Goal: Task Accomplishment & Management: Complete application form

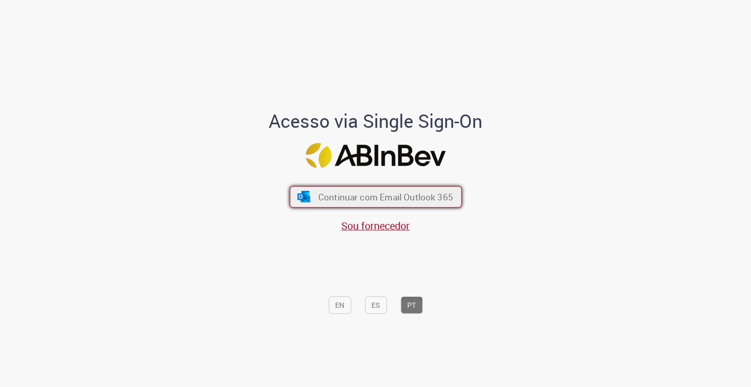
click at [321, 198] on span "Continuar com Email Outlook 365" at bounding box center [385, 197] width 135 height 12
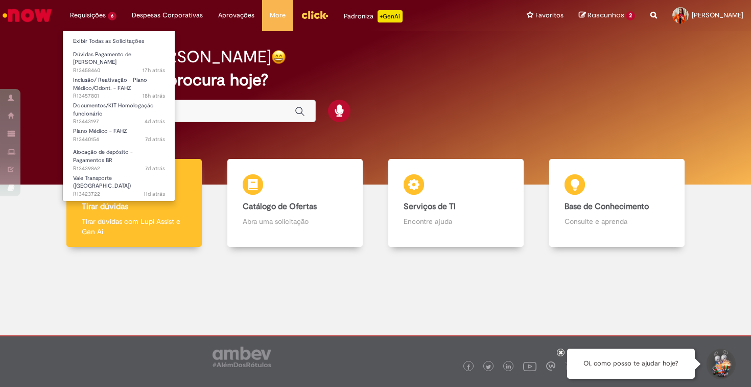
click at [101, 18] on li "Requisições 6 Exibir Todas as Solicitações Dúvidas Pagamento de [PERSON_NAME] 1…" at bounding box center [93, 15] width 62 height 31
click at [105, 43] on link "Exibir Todas as Solicitações" at bounding box center [119, 41] width 112 height 11
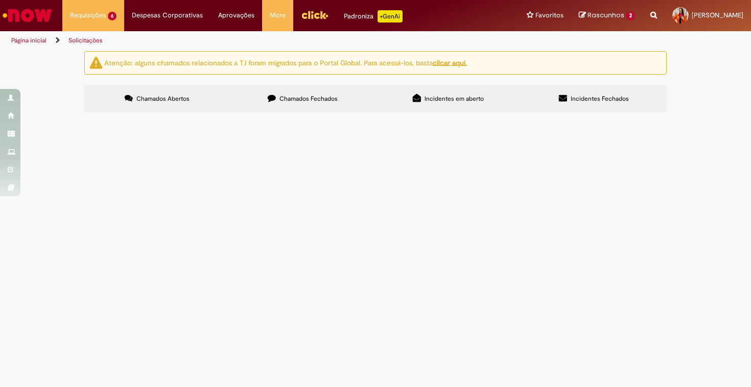
click at [0, 0] on span "Pendente Usuário" at bounding box center [0, 0] width 0 height 0
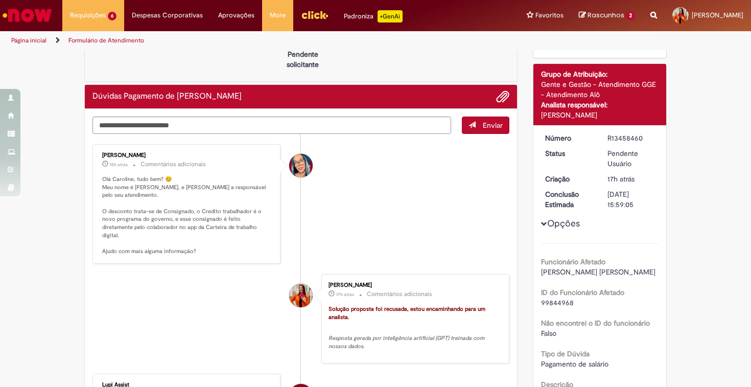
scroll to position [46, 0]
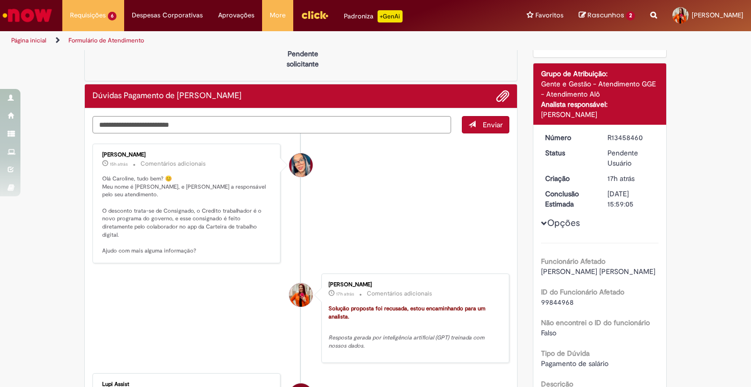
click at [346, 124] on textarea "Digite sua mensagem aqui..." at bounding box center [271, 124] width 359 height 17
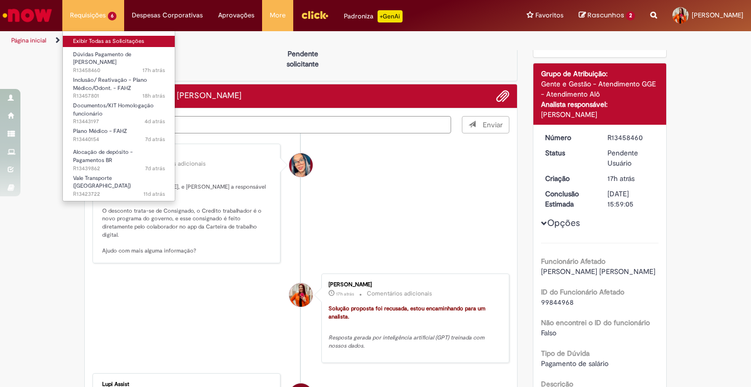
type textarea "**********"
click at [101, 43] on link "Exibir Todas as Solicitações" at bounding box center [119, 41] width 112 height 11
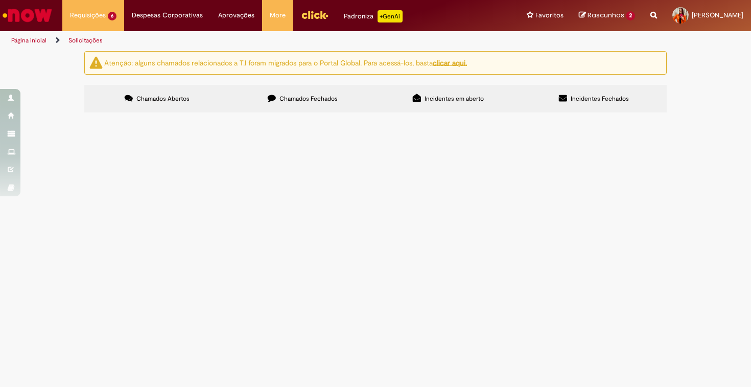
click at [0, 0] on span "Pendente Usuário" at bounding box center [0, 0] width 0 height 0
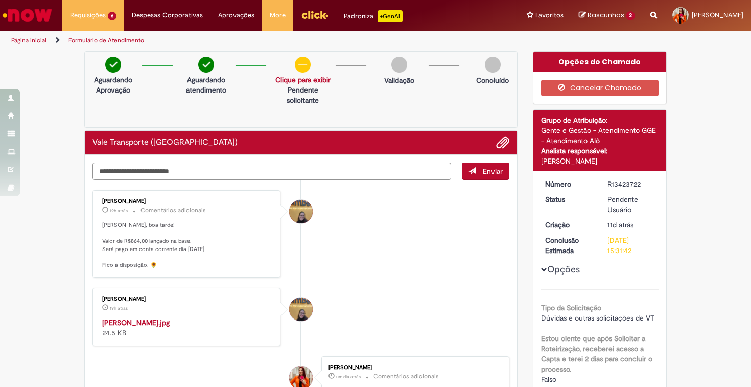
click at [238, 171] on textarea "Digite sua mensagem aqui..." at bounding box center [271, 170] width 359 height 17
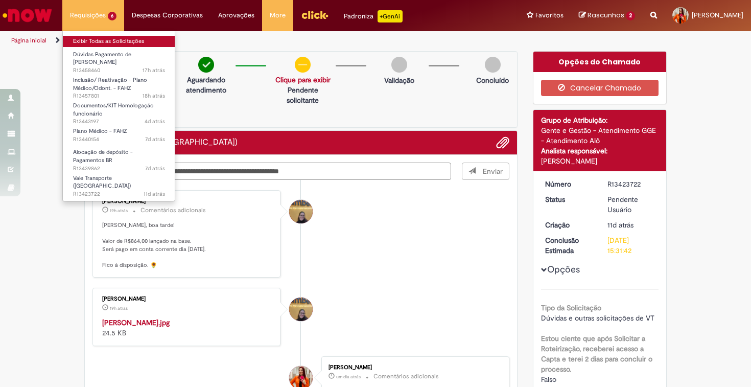
type textarea "**********"
click at [102, 40] on link "Exibir Todas as Solicitações" at bounding box center [119, 41] width 112 height 11
